Goal: Task Accomplishment & Management: Complete application form

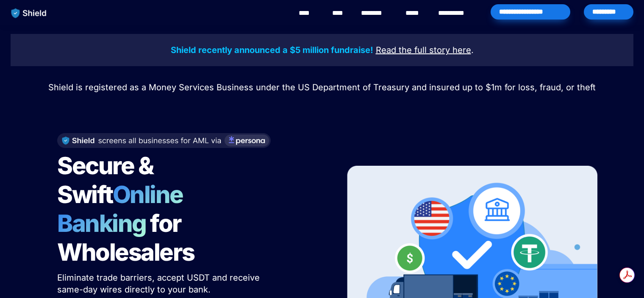
click at [610, 14] on div "*********" at bounding box center [609, 11] width 50 height 15
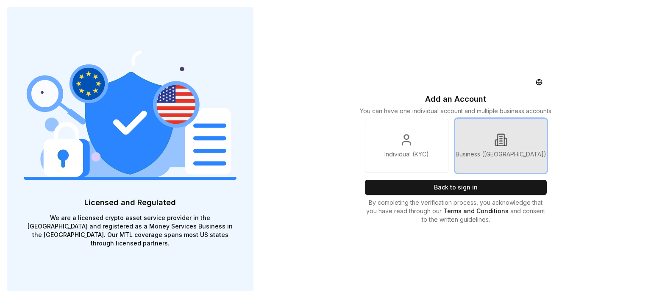
click at [512, 152] on p "Business (KYB)" at bounding box center [500, 154] width 91 height 8
